Goal: Task Accomplishment & Management: Manage account settings

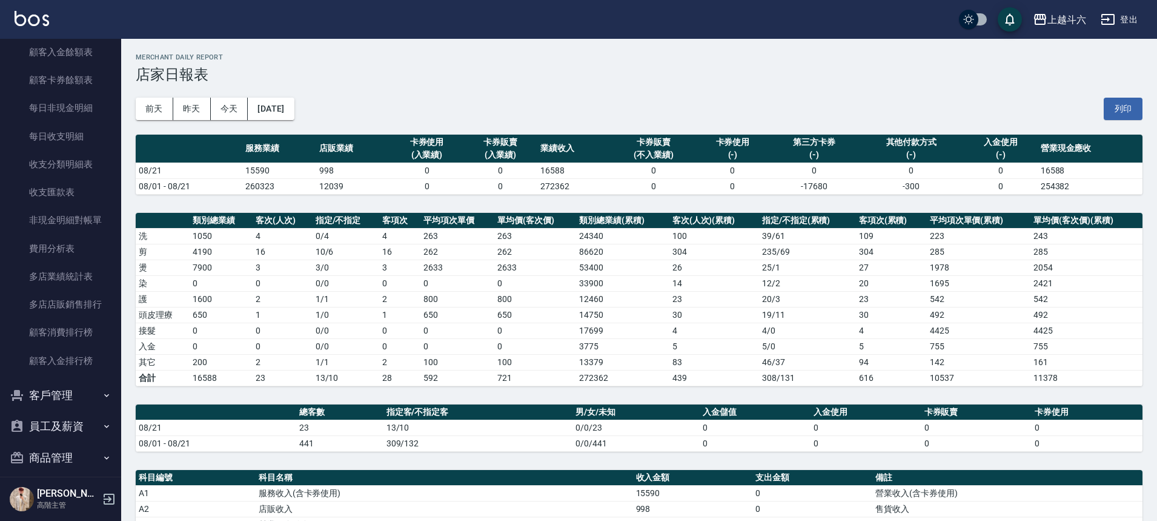
scroll to position [1454, 0]
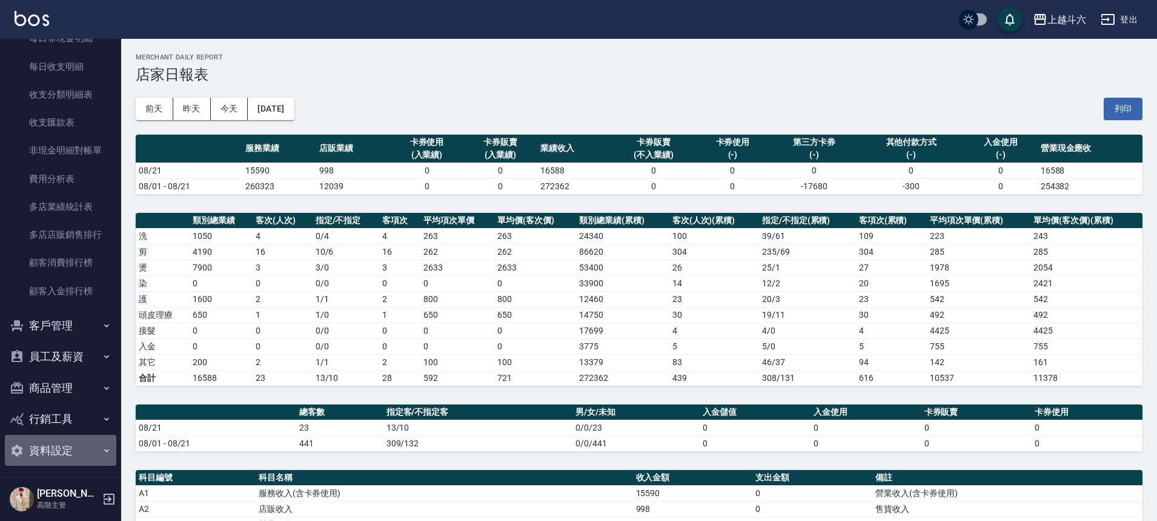
click at [63, 455] on button "資料設定" at bounding box center [60, 450] width 111 height 32
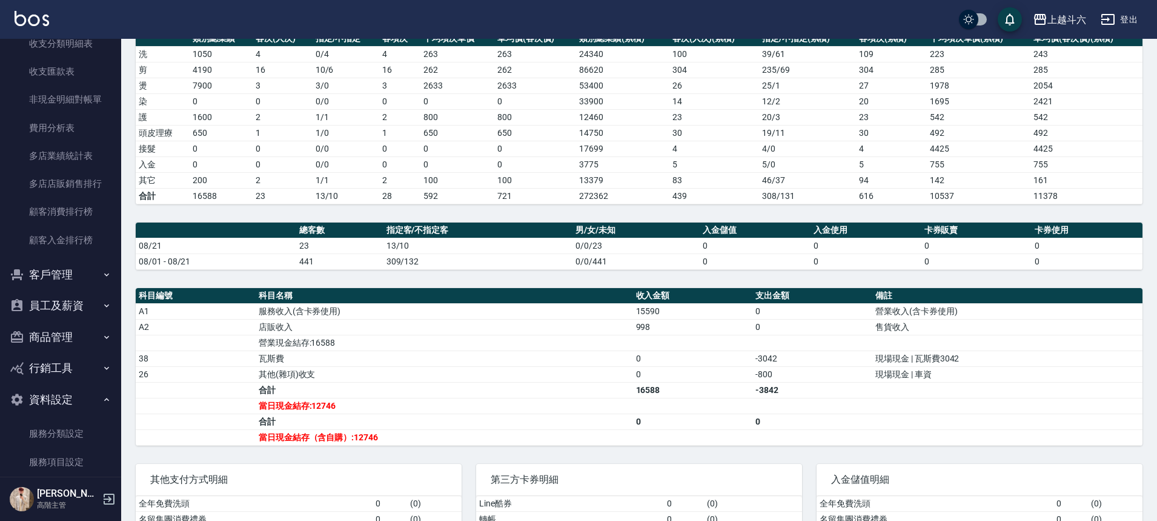
scroll to position [1506, 0]
click at [45, 302] on button "員工及薪資" at bounding box center [60, 305] width 111 height 32
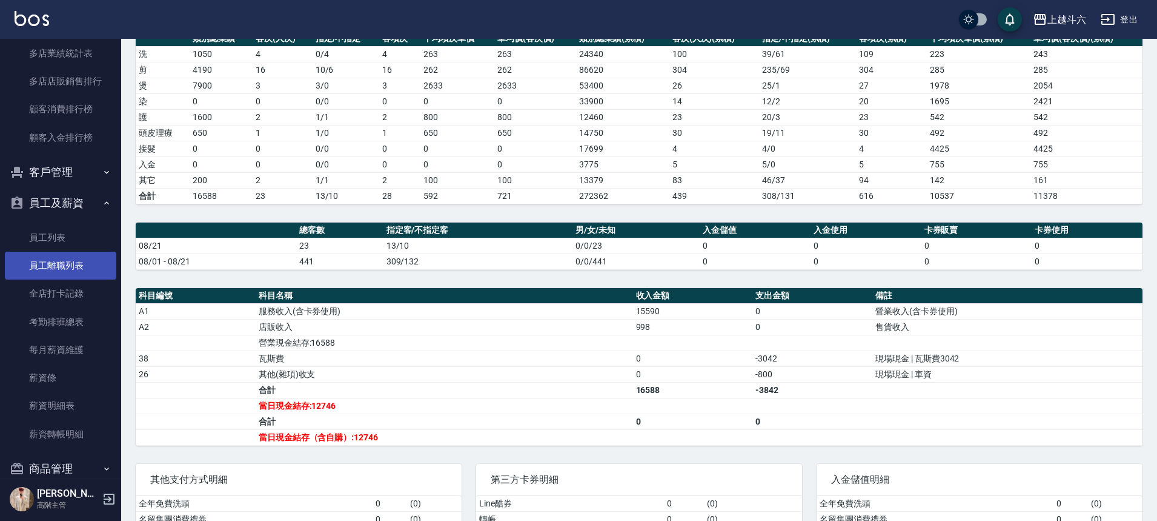
scroll to position [1627, 0]
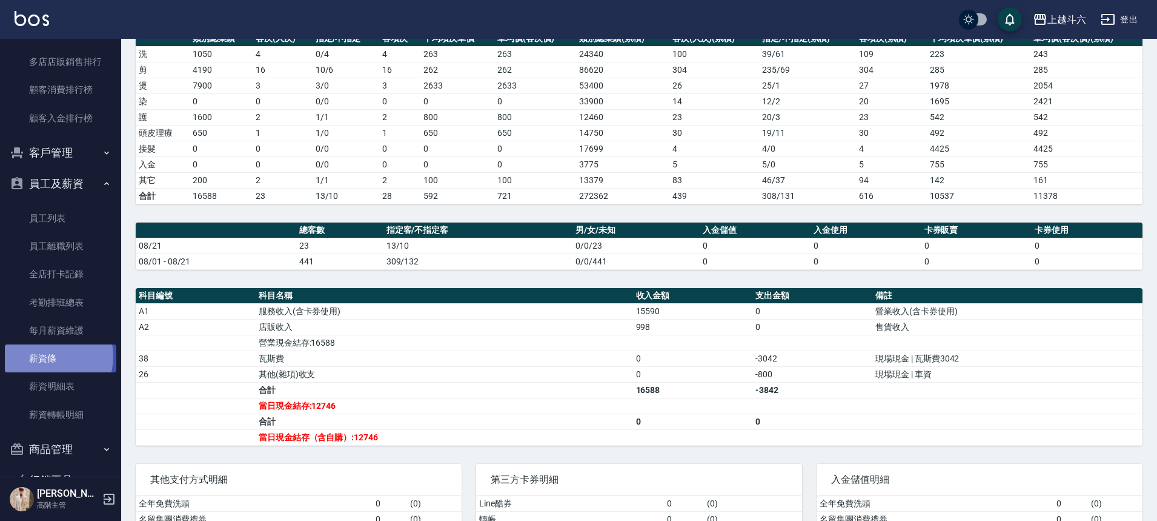
click at [52, 356] on link "薪資條" at bounding box center [60, 358] width 111 height 28
